Goal: Information Seeking & Learning: Learn about a topic

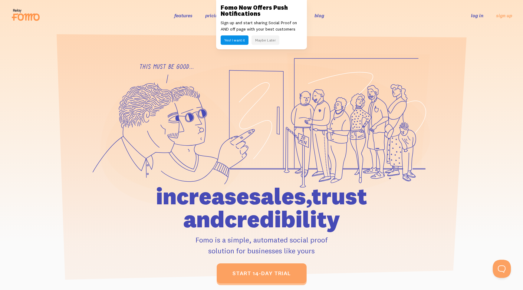
click at [259, 39] on button "Maybe Later" at bounding box center [265, 39] width 28 height 9
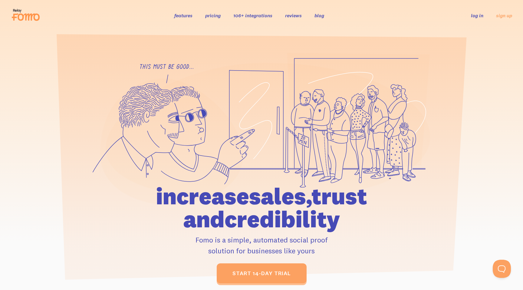
click at [256, 15] on link "106+ integrations" at bounding box center [252, 15] width 39 height 6
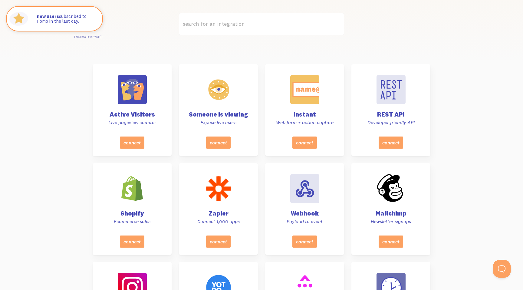
scroll to position [184, 0]
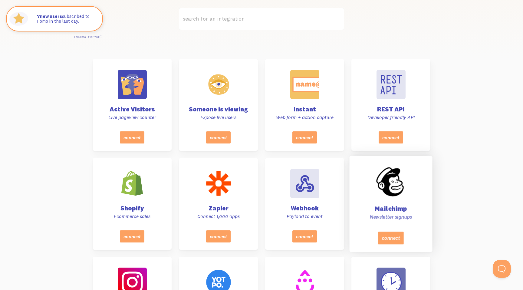
click at [391, 185] on div at bounding box center [390, 182] width 31 height 31
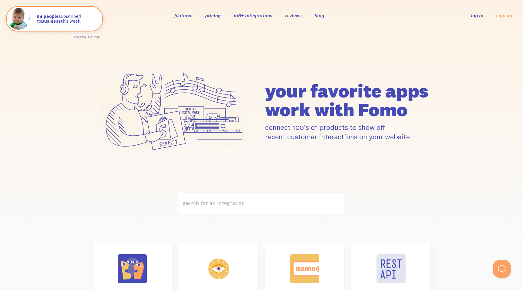
click at [179, 17] on link "features" at bounding box center [183, 15] width 18 height 6
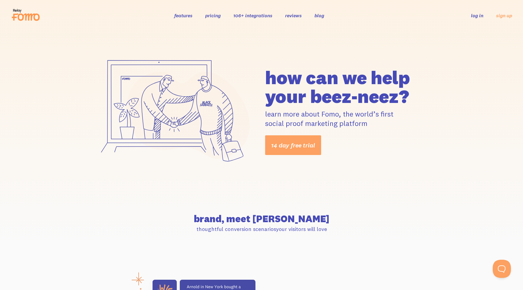
click at [179, 16] on link "features" at bounding box center [183, 15] width 18 height 6
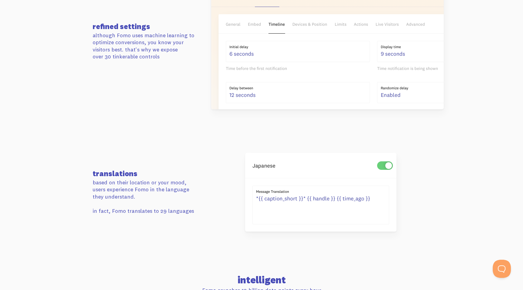
scroll to position [1003, 0]
